Goal: Task Accomplishment & Management: Use online tool/utility

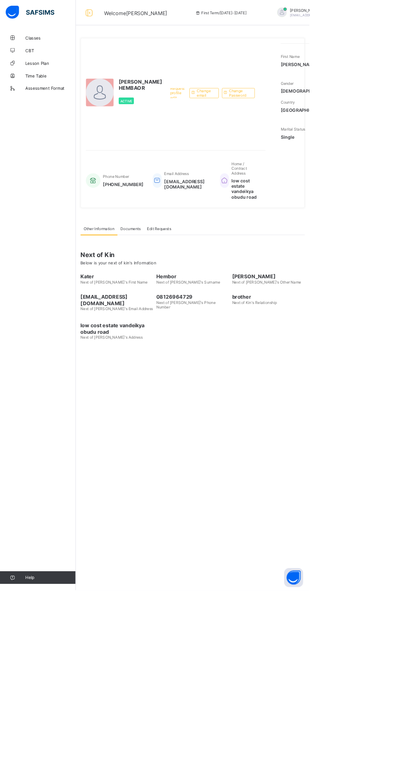
click at [42, 51] on span "Classes" at bounding box center [65, 49] width 65 height 7
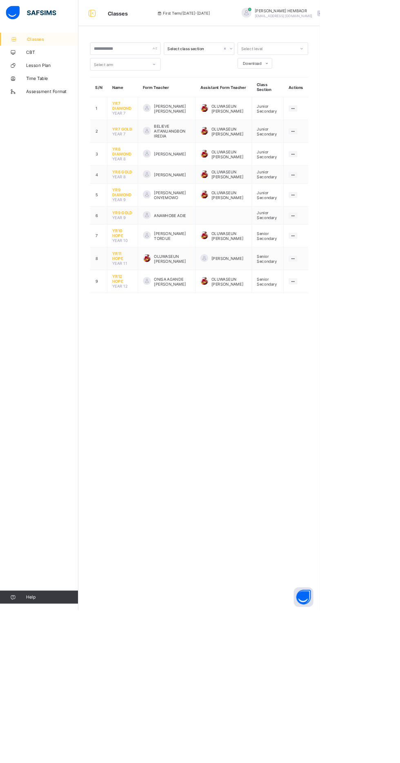
click at [145, 291] on span "YR10 HOPE" at bounding box center [153, 292] width 26 height 12
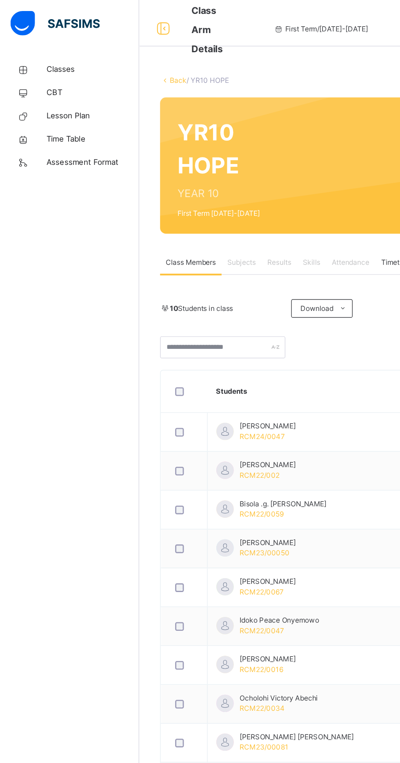
click at [33, 78] on span "Lesson Plan" at bounding box center [65, 82] width 65 height 8
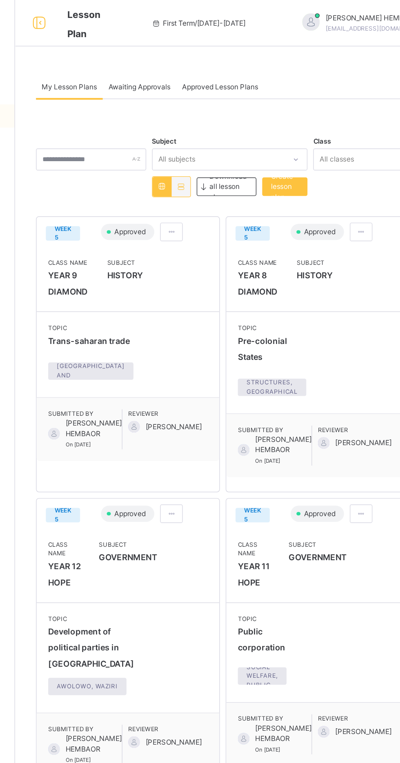
click at [299, 132] on div "Create lesson plan" at bounding box center [288, 131] width 32 height 13
